Goal: Task Accomplishment & Management: Manage account settings

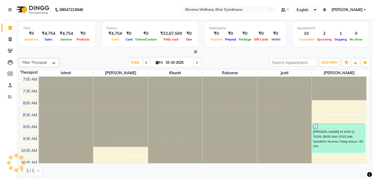
scroll to position [234, 0]
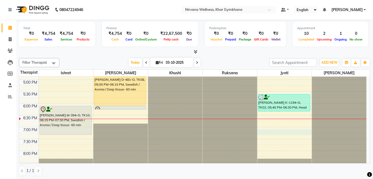
click at [263, 130] on div "7:00 AM 7:30 AM 8:00 AM 8:30 AM 9:00 AM 9:30 AM 10:00 AM 10:30 AM 11:00 AM 11:3…" at bounding box center [192, 31] width 347 height 379
select select "78895"
select select "tentative"
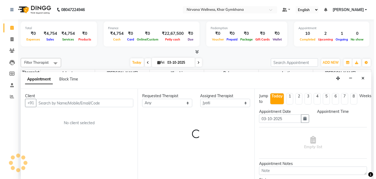
scroll to position [0, 0]
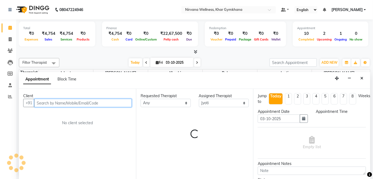
select select "1155"
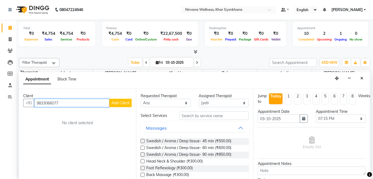
type input "9833066077"
click at [120, 102] on span "Add Client" at bounding box center [120, 102] width 18 height 5
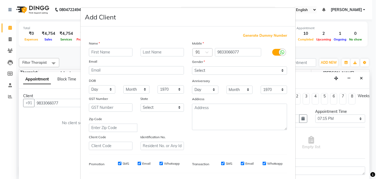
click at [119, 53] on input "text" at bounding box center [111, 52] width 44 height 8
type input "[PERSON_NAME]"
click at [158, 51] on input "text" at bounding box center [163, 52] width 44 height 8
type input "K-745-O"
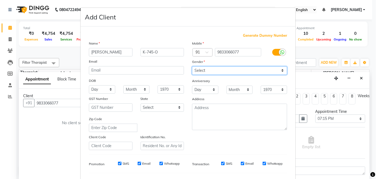
click at [221, 72] on select "Select [DEMOGRAPHIC_DATA] [DEMOGRAPHIC_DATA] Other Prefer Not To Say" at bounding box center [239, 70] width 95 height 8
select select "[DEMOGRAPHIC_DATA]"
click at [192, 66] on select "Select [DEMOGRAPHIC_DATA] [DEMOGRAPHIC_DATA] Other Prefer Not To Say" at bounding box center [239, 70] width 95 height 8
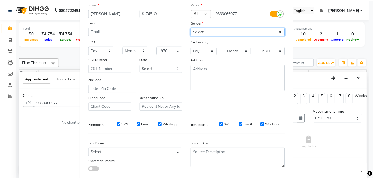
scroll to position [70, 0]
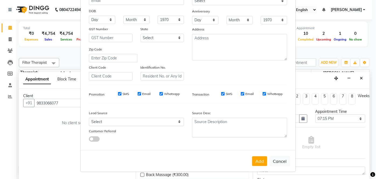
click at [264, 160] on button "Add" at bounding box center [259, 161] width 15 height 10
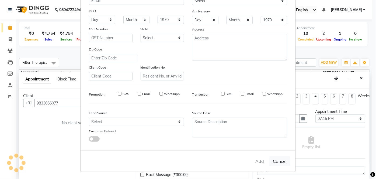
select select
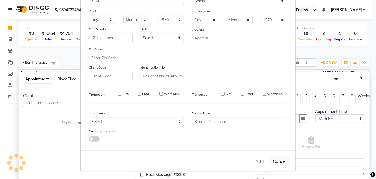
select select
checkbox input "false"
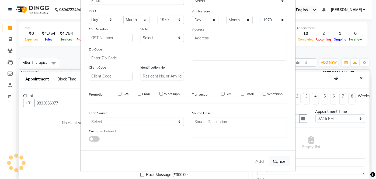
checkbox input "false"
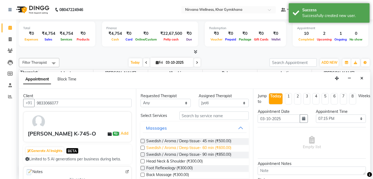
click at [182, 145] on span "Swedish / Aroma / Deep tissue- 60 min (₹600.00)" at bounding box center [188, 148] width 85 height 7
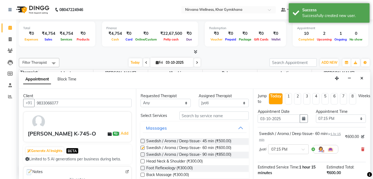
checkbox input "false"
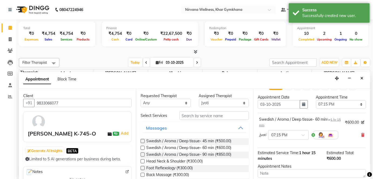
scroll to position [13, 0]
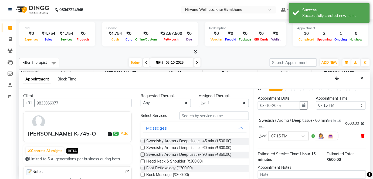
click at [361, 134] on icon at bounding box center [362, 136] width 3 height 4
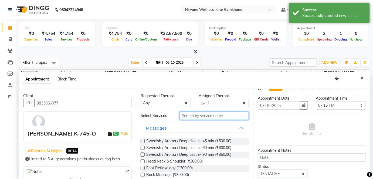
click at [207, 116] on input "text" at bounding box center [213, 115] width 69 height 8
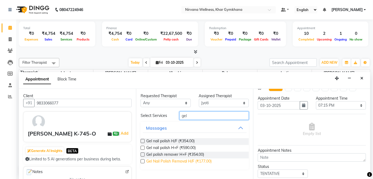
type input "gel"
click at [209, 162] on span "Gel Nail Polish Removal H/F (₹177.00)" at bounding box center [178, 161] width 65 height 7
checkbox input "false"
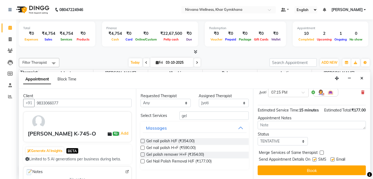
scroll to position [57, 0]
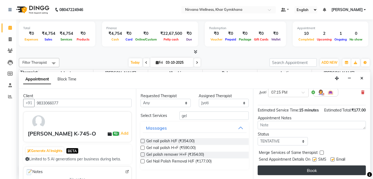
click at [327, 169] on button "Book" at bounding box center [311, 170] width 108 height 10
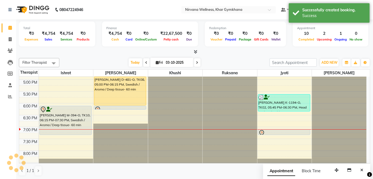
scroll to position [0, 0]
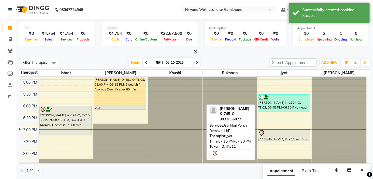
click at [271, 136] on div "[PERSON_NAME] W-155-O, TK05, 11:30 AM-12:45 PM, Swedish / Aroma / Deep tissue- …" at bounding box center [284, 31] width 54 height 379
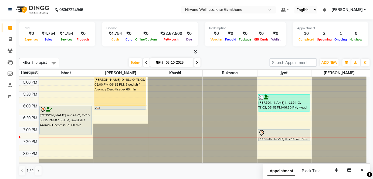
click at [197, 65] on span at bounding box center [197, 62] width 6 height 8
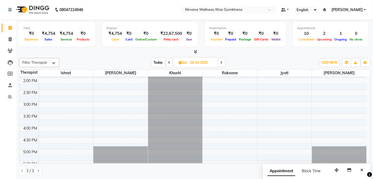
scroll to position [171, 0]
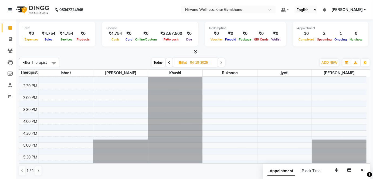
click at [171, 64] on span at bounding box center [169, 62] width 6 height 8
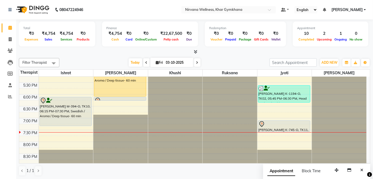
scroll to position [257, 0]
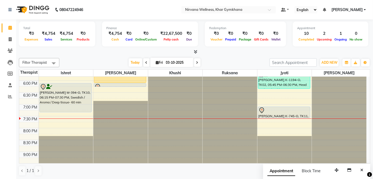
click at [199, 63] on span at bounding box center [197, 62] width 6 height 8
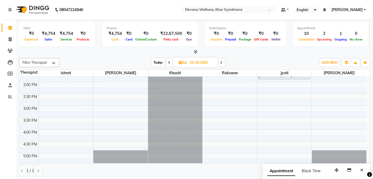
scroll to position [134, 0]
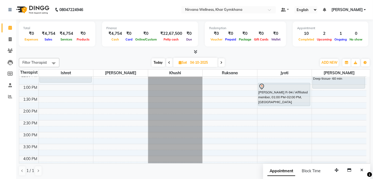
click at [167, 52] on div at bounding box center [194, 52] width 351 height 6
click at [167, 62] on span at bounding box center [169, 62] width 6 height 8
type input "03-10-2025"
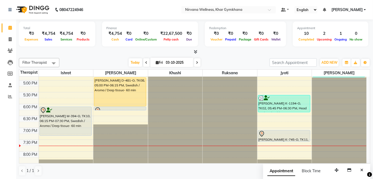
scroll to position [263, 0]
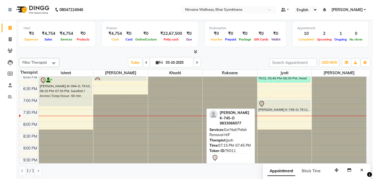
click at [271, 108] on div "[PERSON_NAME] K-745-O, TK11, 07:15 PM-07:45 PM, Gel Nail Polish Removal H/F" at bounding box center [284, 105] width 52 height 11
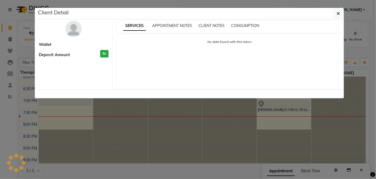
select select "7"
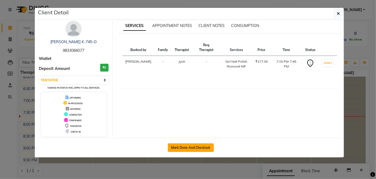
click at [190, 145] on button "Mark Done And Checkout" at bounding box center [191, 147] width 46 height 9
select select "service"
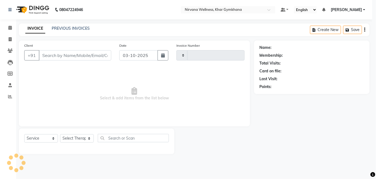
type input "2449"
select select "3"
select select "6844"
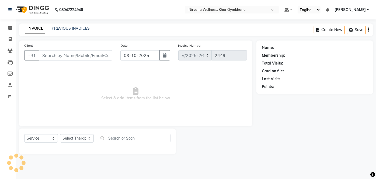
type input "9833066077"
select select "78895"
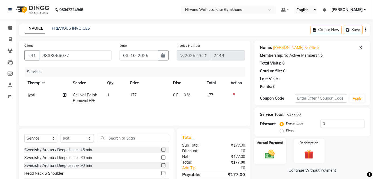
click at [268, 147] on div "Manual Payment" at bounding box center [270, 151] width 32 height 26
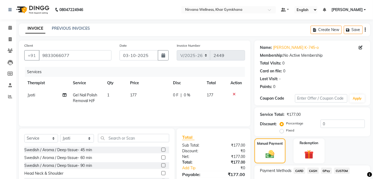
click at [311, 169] on span "CASH" at bounding box center [313, 170] width 12 height 6
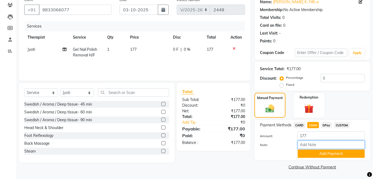
paste input "HL0002772"
type input "HL0002772"
click at [329, 154] on button "Add Payment" at bounding box center [330, 153] width 67 height 8
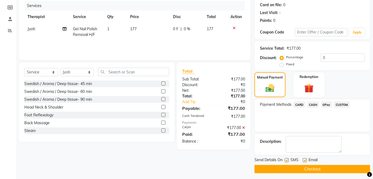
scroll to position [68, 0]
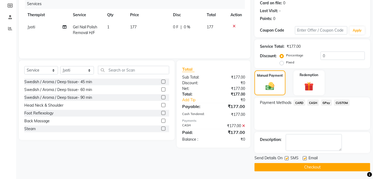
click at [329, 164] on button "Checkout" at bounding box center [312, 167] width 116 height 8
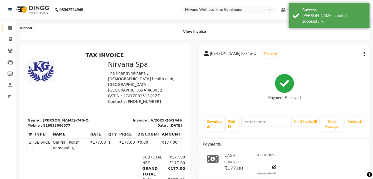
click at [7, 25] on span at bounding box center [9, 28] width 9 height 6
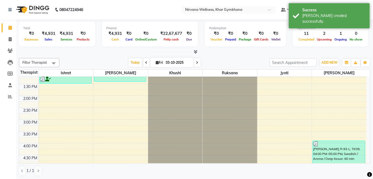
scroll to position [270, 0]
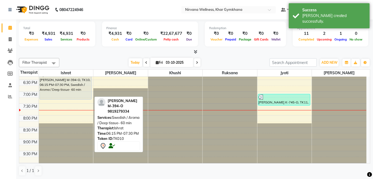
click at [72, 91] on div "[PERSON_NAME] M-394-O, TK10, 06:15 PM-07:30 PM, Swedish / Aroma / Deep tissue- …" at bounding box center [66, 85] width 52 height 29
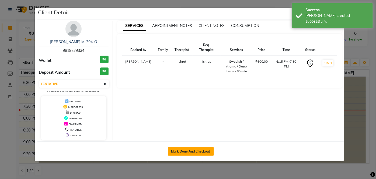
click at [187, 147] on button "Mark Done And Checkout" at bounding box center [191, 151] width 46 height 9
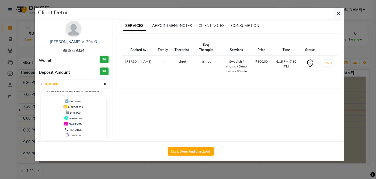
select select "3"
select select "6844"
select select "service"
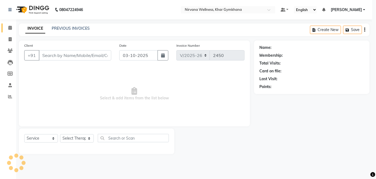
type input "9819279334"
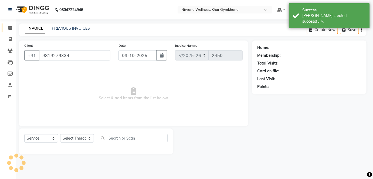
select select "67021"
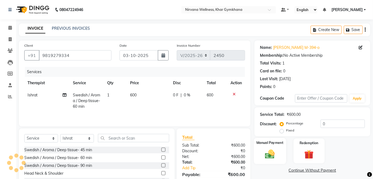
click at [266, 149] on img at bounding box center [270, 153] width 16 height 11
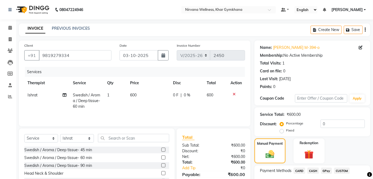
scroll to position [38, 0]
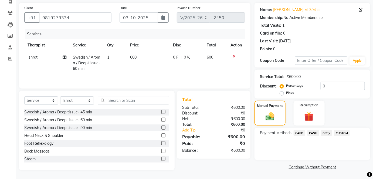
click at [314, 133] on span "CASH" at bounding box center [313, 133] width 12 height 6
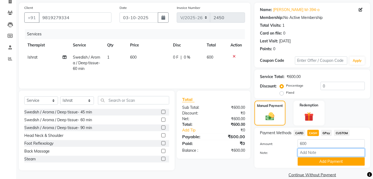
paste input "HL0002771"
type input "HL0002771"
click at [331, 164] on div "Payment Methods CARD CASH GPay CUSTOM Amount: 600 Note: HL0002771 Add Payment" at bounding box center [312, 148] width 116 height 40
click at [331, 160] on button "Add Payment" at bounding box center [330, 161] width 67 height 8
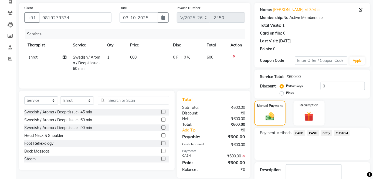
scroll to position [68, 0]
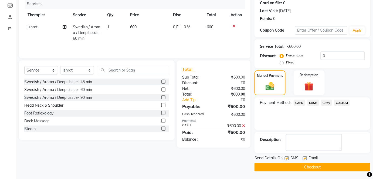
click at [332, 164] on button "Checkout" at bounding box center [312, 167] width 116 height 8
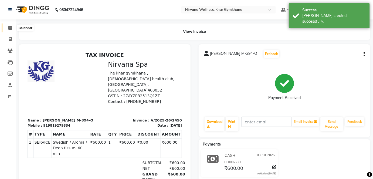
click at [5, 27] on span at bounding box center [9, 28] width 9 height 6
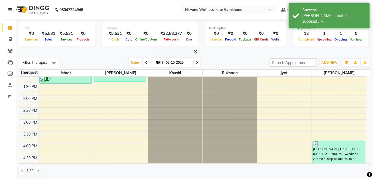
scroll to position [221, 0]
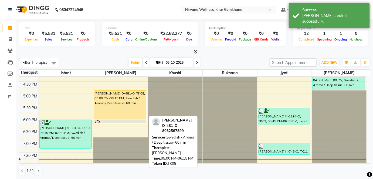
click at [111, 110] on div "[PERSON_NAME] D-481-O, TK08, 05:00 PM-06:15 PM, Swedish / Aroma / Deep tissue- …" at bounding box center [120, 105] width 52 height 28
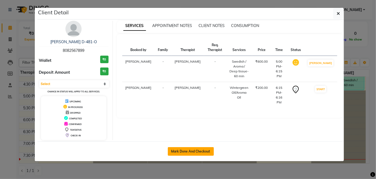
click at [207, 148] on button "Mark Done And Checkout" at bounding box center [191, 151] width 46 height 9
select select "6844"
select select "service"
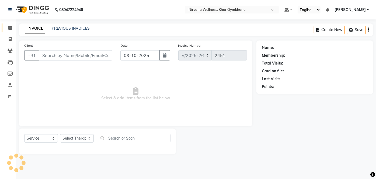
type input "8082567899"
select select "68038"
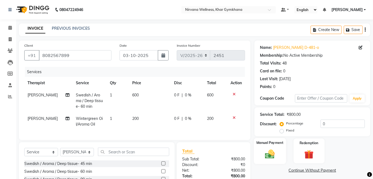
click at [277, 151] on img at bounding box center [270, 153] width 16 height 11
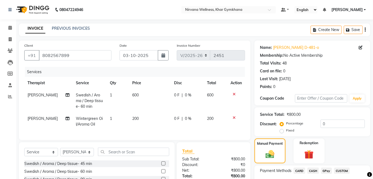
scroll to position [54, 0]
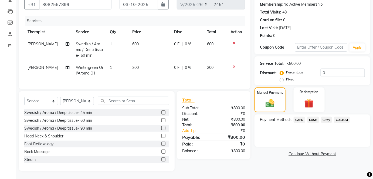
drag, startPoint x: 311, startPoint y: 117, endPoint x: 311, endPoint y: 122, distance: 4.3
click at [311, 117] on span "CASH" at bounding box center [313, 119] width 12 height 6
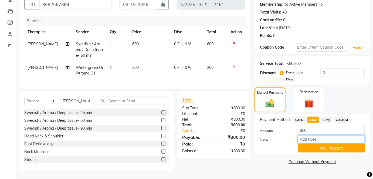
paste input "HL0002769"
type input "HL0002769"
click at [318, 146] on button "Add Payment" at bounding box center [330, 148] width 67 height 8
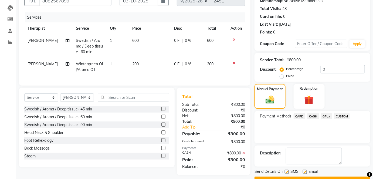
scroll to position [68, 0]
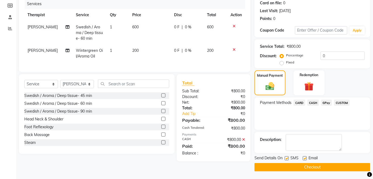
click at [320, 163] on button "Checkout" at bounding box center [312, 167] width 116 height 8
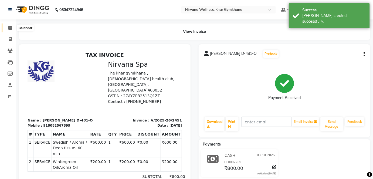
click at [11, 26] on icon at bounding box center [10, 28] width 4 height 4
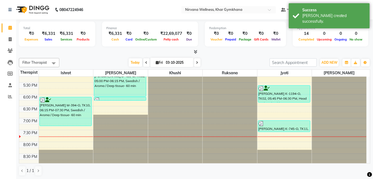
scroll to position [245, 0]
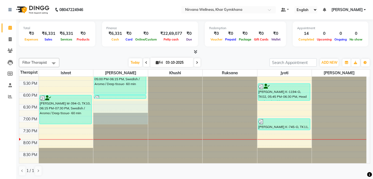
drag, startPoint x: 142, startPoint y: 104, endPoint x: 230, endPoint y: 122, distance: 90.2
click at [230, 122] on div "7:00 AM 7:30 AM 8:00 AM 8:30 AM 9:00 AM 9:30 AM 10:00 AM 10:30 AM 11:00 AM 11:3…" at bounding box center [192, 20] width 347 height 379
select select "68038"
select select "tentative"
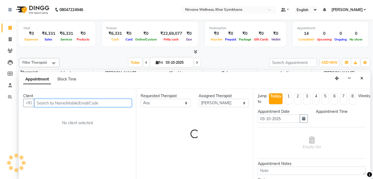
scroll to position [0, 0]
select select "1110"
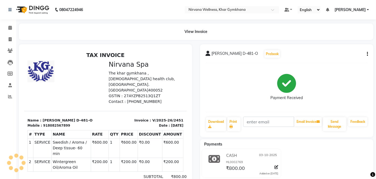
select select "6844"
select select "service"
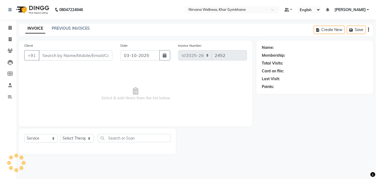
type input "8082567899"
select select "68038"
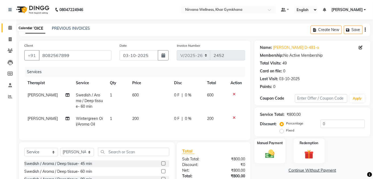
drag, startPoint x: 11, startPoint y: 28, endPoint x: 14, endPoint y: 29, distance: 3.0
click at [11, 28] on icon at bounding box center [10, 28] width 4 height 4
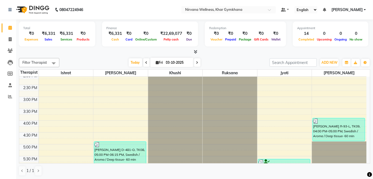
scroll to position [171, 0]
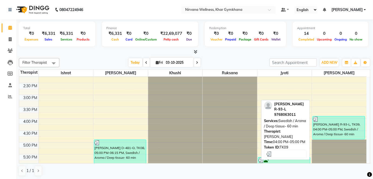
click at [334, 129] on div "[PERSON_NAME] R-93-L, TK09, 04:00 PM-05:00 PM, Swedish / Aroma / Deep tissue- 6…" at bounding box center [338, 127] width 52 height 23
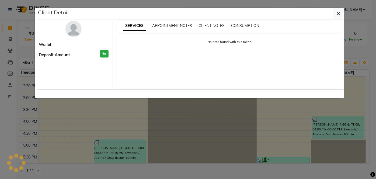
select select "3"
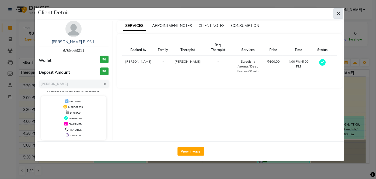
click at [340, 11] on icon "button" at bounding box center [338, 13] width 3 height 4
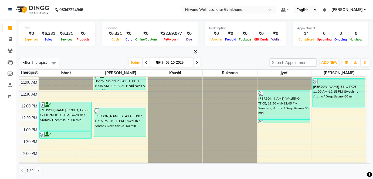
scroll to position [18, 0]
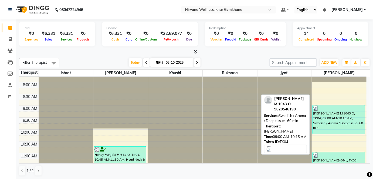
click at [349, 105] on div at bounding box center [338, 107] width 51 height 5
select select "3"
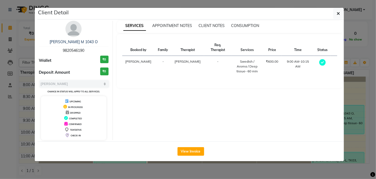
drag, startPoint x: 340, startPoint y: 10, endPoint x: 339, endPoint y: 13, distance: 3.0
click at [340, 9] on button "button" at bounding box center [338, 13] width 10 height 10
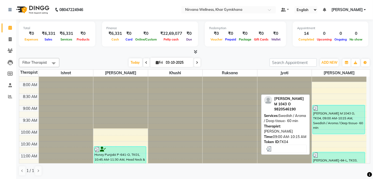
click at [332, 121] on div "[PERSON_NAME] M 1043 O, TK04, 09:00 AM-10:15 AM, Swedish / Aroma / Deep tissue-…" at bounding box center [338, 119] width 52 height 29
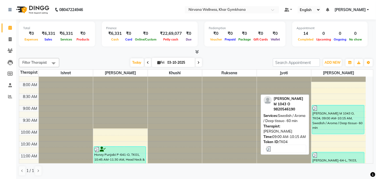
select select "3"
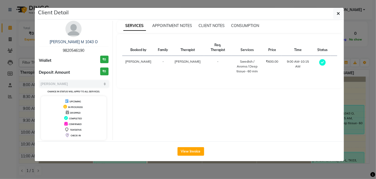
click at [73, 27] on img at bounding box center [74, 29] width 16 height 16
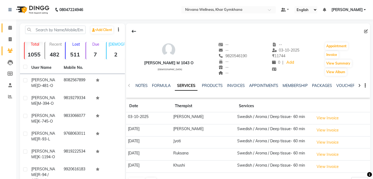
click at [11, 24] on link "Calendar" at bounding box center [8, 27] width 13 height 9
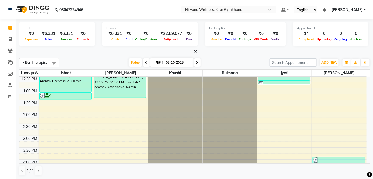
scroll to position [98, 0]
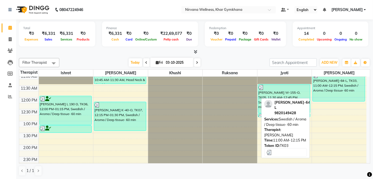
click at [335, 91] on div "[PERSON_NAME]-64-L, TK03, 11:00 AM-12:15 PM, Swedish / Aroma / Deep tissue- 60 …" at bounding box center [338, 87] width 52 height 29
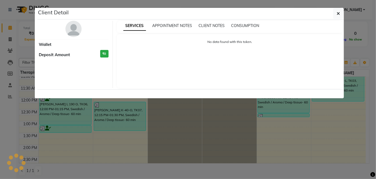
select select "3"
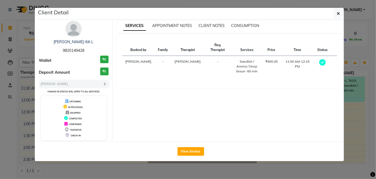
click at [73, 24] on img at bounding box center [74, 29] width 16 height 16
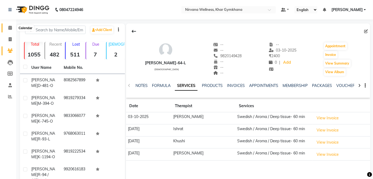
click at [7, 31] on span at bounding box center [9, 28] width 9 height 6
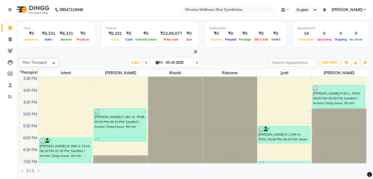
scroll to position [171, 0]
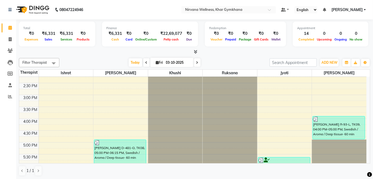
click at [324, 125] on div "[PERSON_NAME] R-93-L, TK09, 04:00 PM-05:00 PM, Swedish / Aroma / Deep tissue- 6…" at bounding box center [338, 127] width 52 height 23
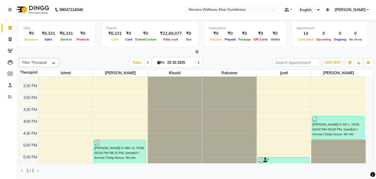
select select "3"
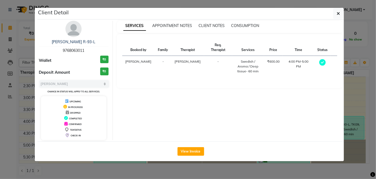
click at [75, 25] on img at bounding box center [74, 29] width 16 height 16
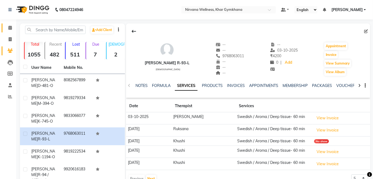
click at [7, 24] on link "Calendar" at bounding box center [8, 27] width 13 height 9
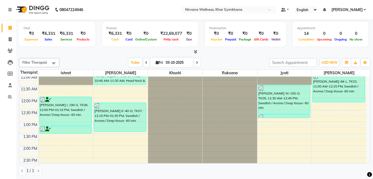
scroll to position [73, 0]
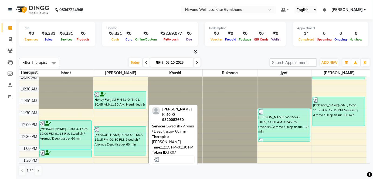
click at [112, 133] on div "[PERSON_NAME] K-40-O, TK07, 12:15 PM-01:30 PM, Swedish / Aroma / Deep tissue- 6…" at bounding box center [120, 140] width 52 height 29
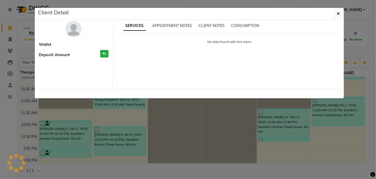
select select "3"
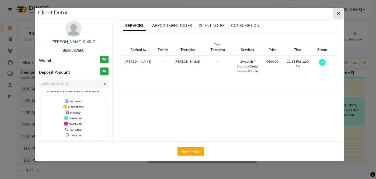
click at [341, 12] on button "button" at bounding box center [338, 13] width 10 height 10
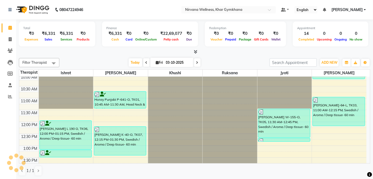
click at [196, 62] on icon at bounding box center [197, 62] width 2 height 3
type input "04-10-2025"
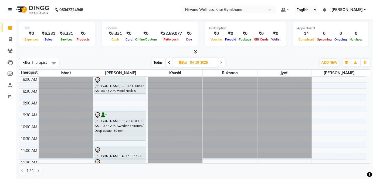
scroll to position [0, 0]
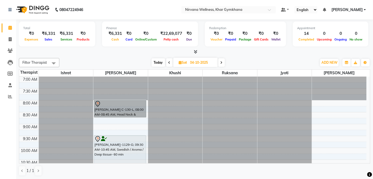
drag, startPoint x: 109, startPoint y: 98, endPoint x: 111, endPoint y: 110, distance: 12.2
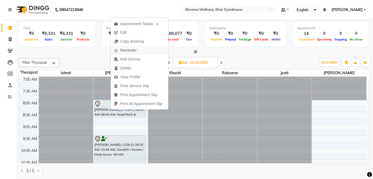
click at [145, 50] on button "Reminder" at bounding box center [140, 50] width 58 height 9
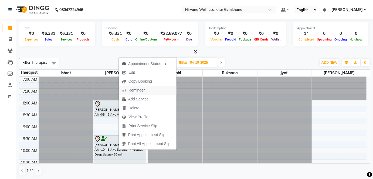
click at [136, 90] on span "Reminder" at bounding box center [136, 90] width 16 height 6
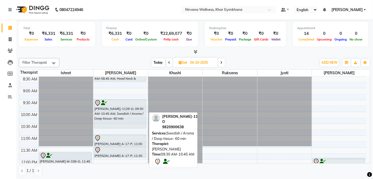
scroll to position [49, 0]
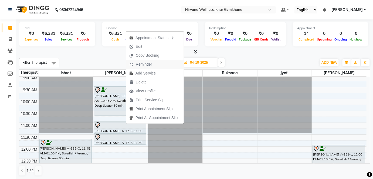
click at [145, 66] on span "Reminder" at bounding box center [144, 64] width 16 height 6
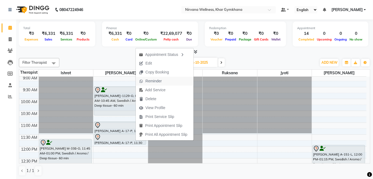
click at [155, 81] on span "Reminder" at bounding box center [153, 81] width 16 height 6
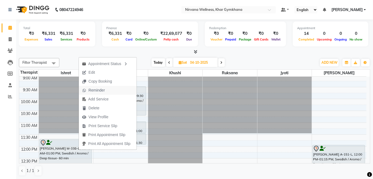
click at [90, 91] on span "Reminder" at bounding box center [96, 90] width 16 height 6
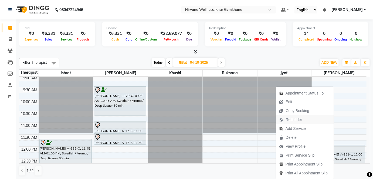
click at [311, 116] on button "Reminder" at bounding box center [305, 119] width 58 height 9
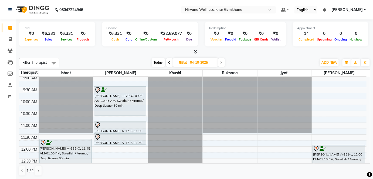
click at [260, 60] on div "[DATE] [DATE]" at bounding box center [188, 63] width 252 height 8
